Goal: Task Accomplishment & Management: Manage account settings

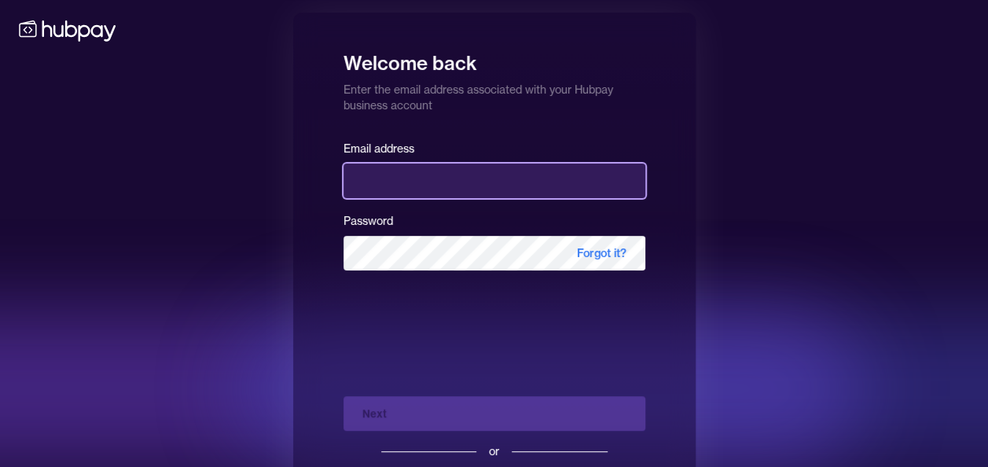
click at [390, 185] on input "email" at bounding box center [494, 180] width 302 height 35
type input "**********"
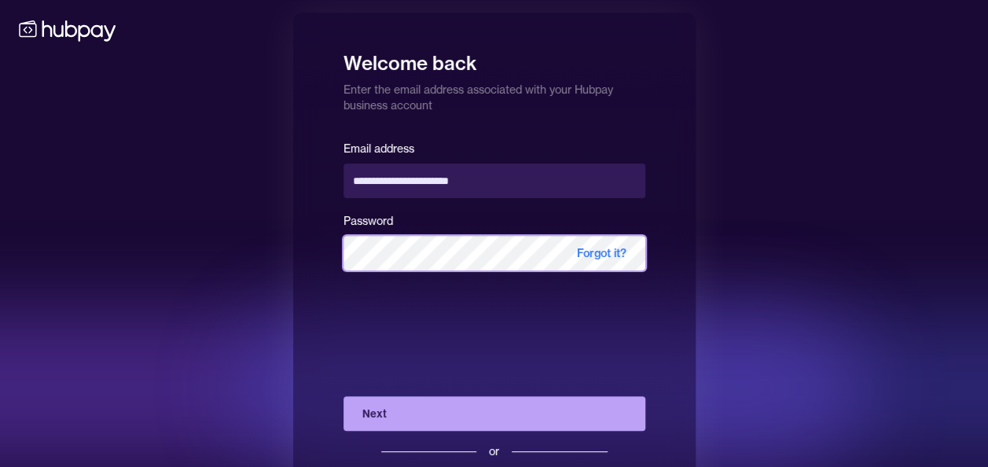
click at [343, 396] on button "Next" at bounding box center [494, 413] width 302 height 35
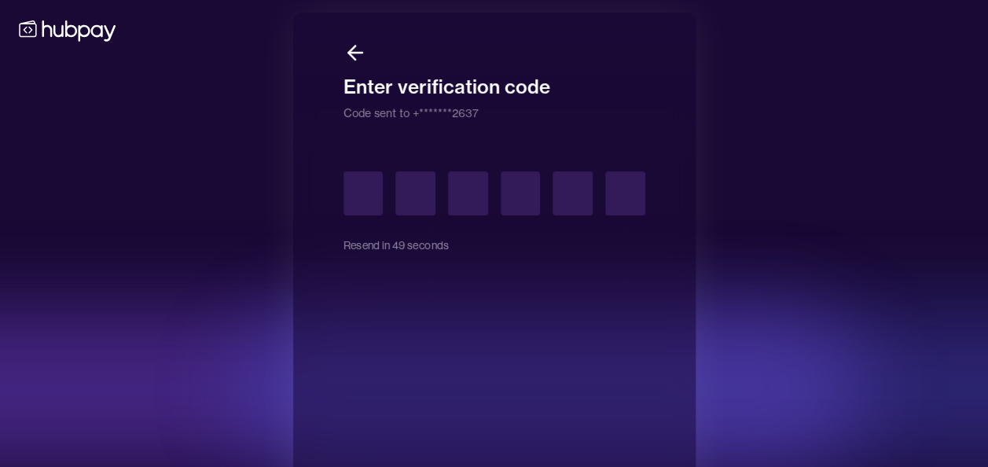
type input "*"
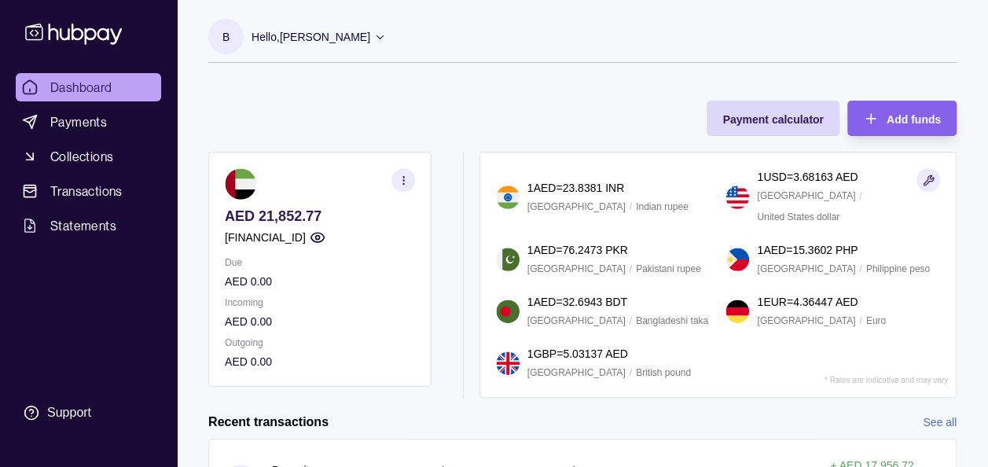
click at [292, 211] on p "AED 21,852.77" at bounding box center [320, 215] width 190 height 17
click at [366, 218] on p "AED 21,852.77" at bounding box center [320, 215] width 190 height 17
